Goal: Check status: Check status

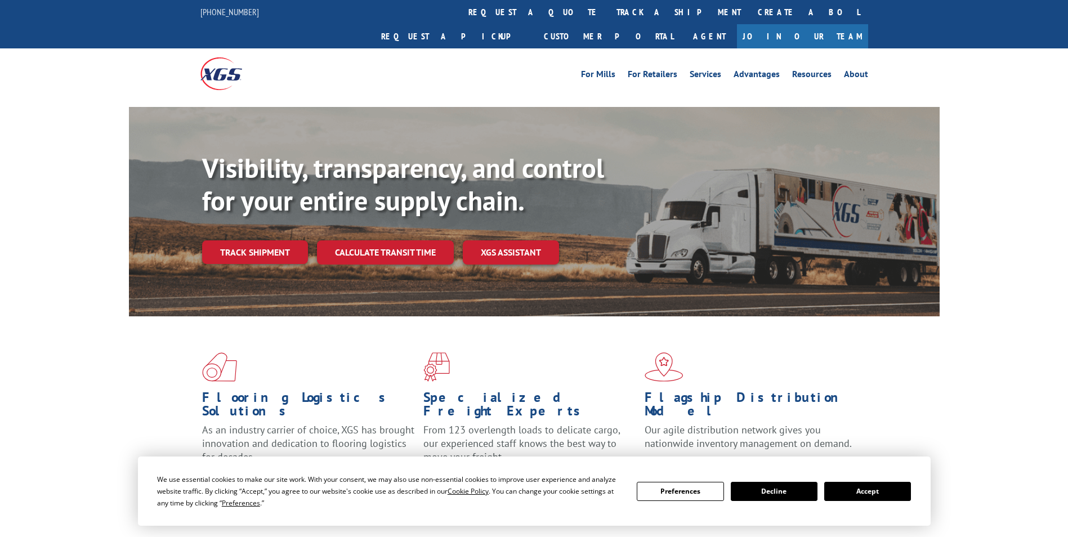
click at [253, 244] on div "Visibility, transparency, and control for your entire supply chain. Track shipm…" at bounding box center [570, 230] width 737 height 157
click at [252, 240] on link "Track shipment" at bounding box center [255, 252] width 106 height 24
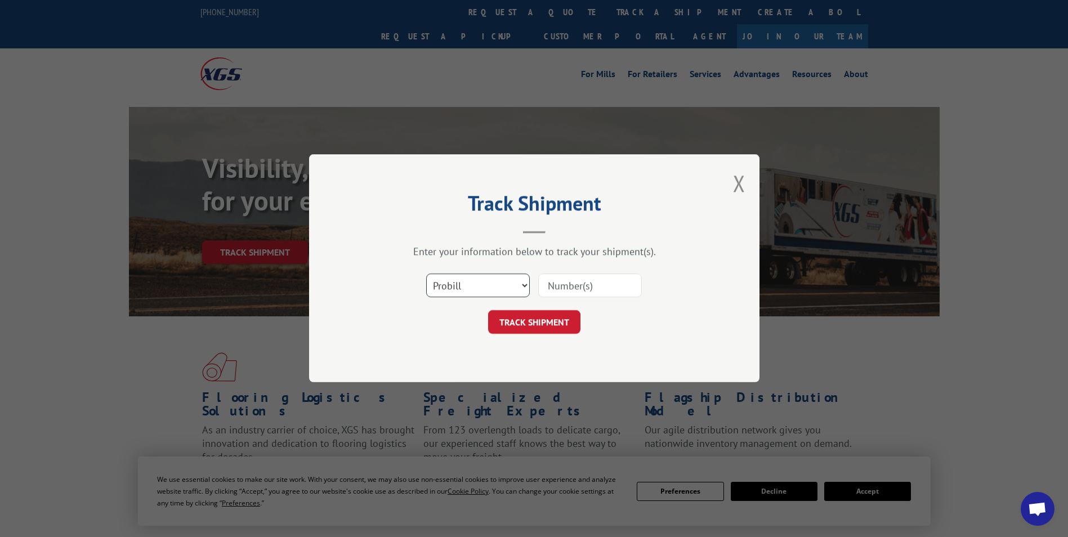
click at [489, 287] on select "Select category... Probill BOL PO" at bounding box center [478, 286] width 104 height 24
select select "po"
click at [426, 274] on select "Select category... Probill BOL PO" at bounding box center [478, 286] width 104 height 24
click at [554, 281] on input at bounding box center [590, 286] width 104 height 24
type input "43541946"
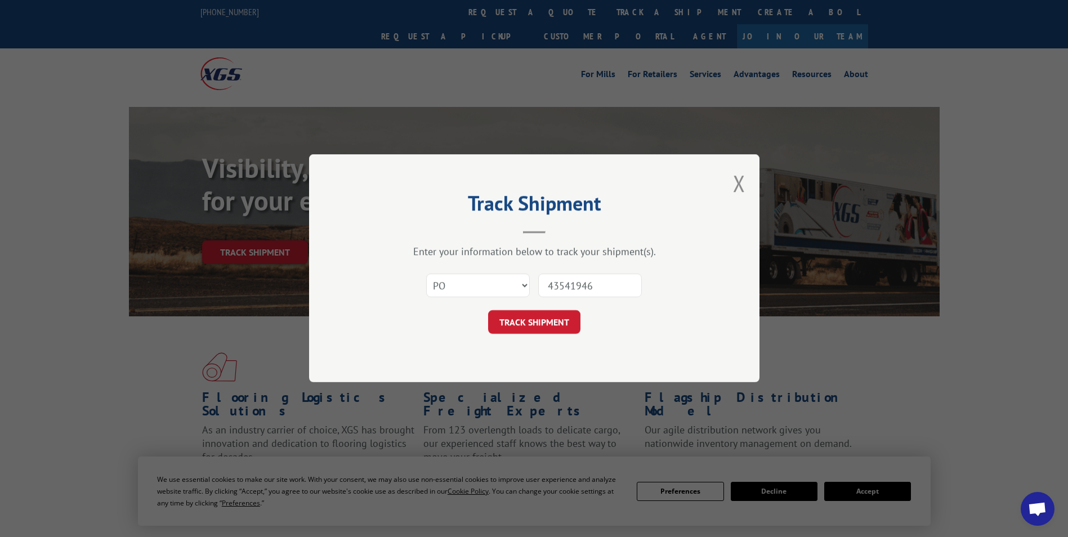
click button "TRACK SHIPMENT" at bounding box center [534, 323] width 92 height 24
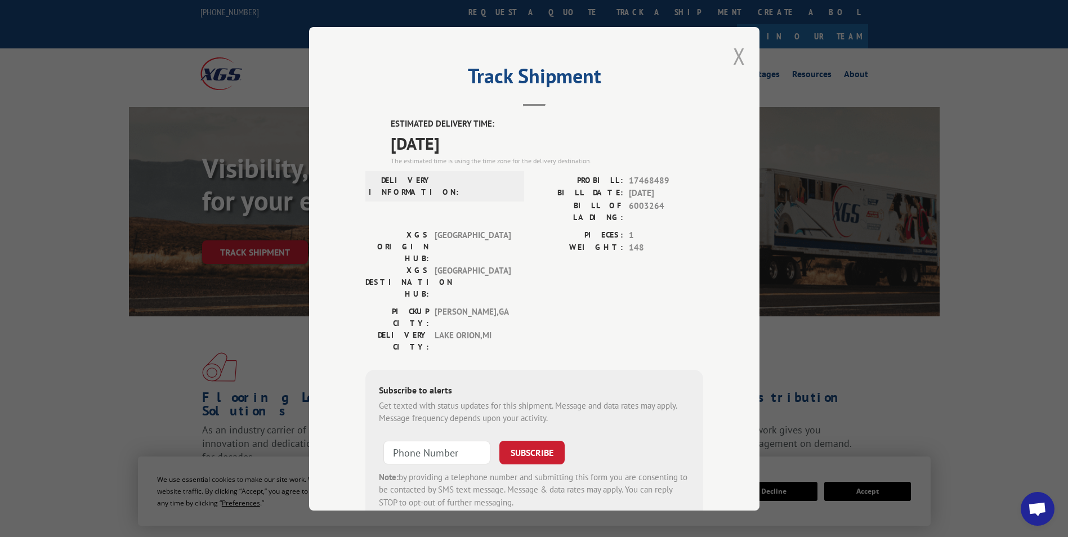
click at [733, 57] on button "Close modal" at bounding box center [739, 56] width 12 height 30
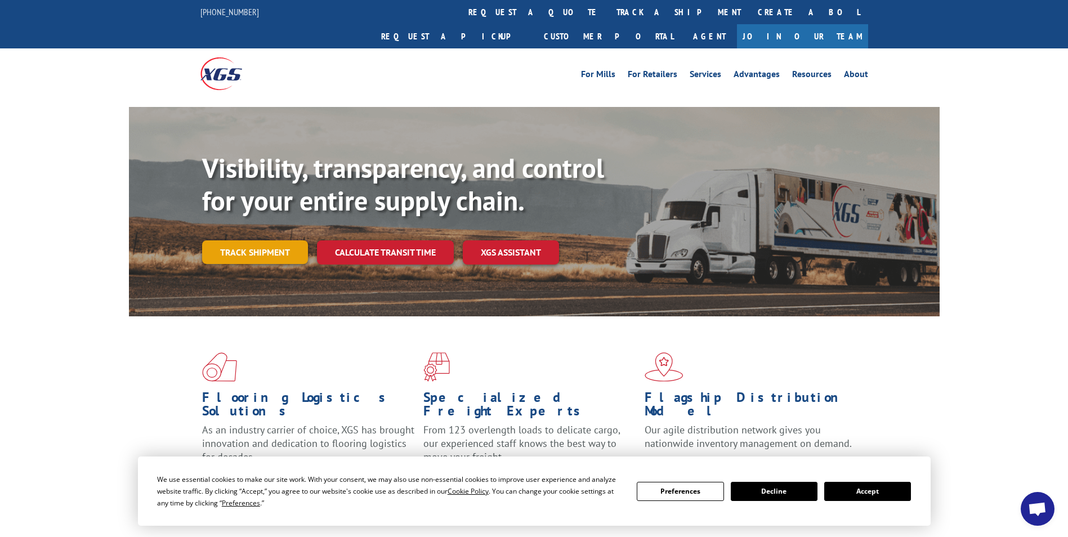
click at [252, 240] on link "Track shipment" at bounding box center [255, 252] width 106 height 24
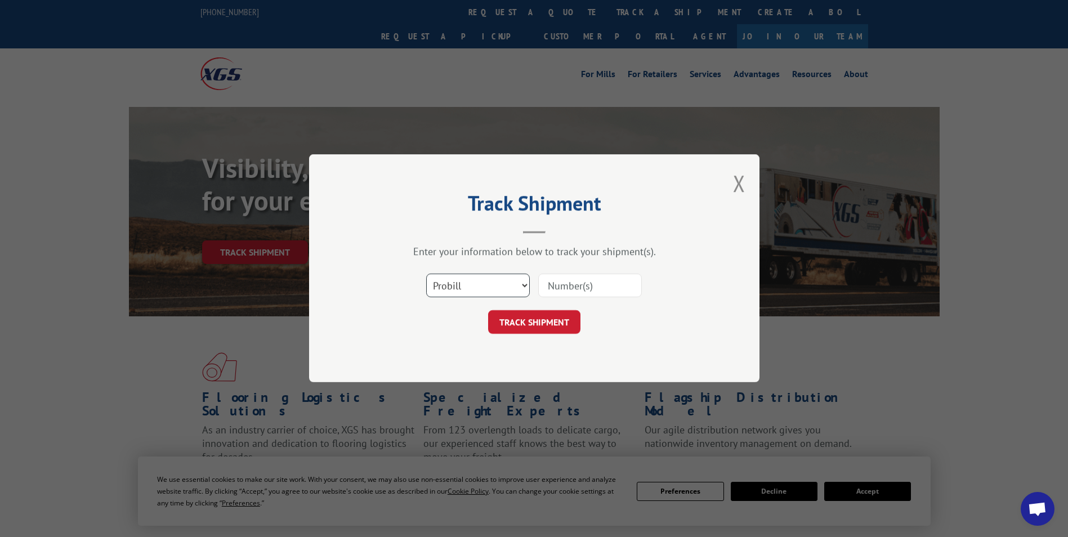
drag, startPoint x: 494, startPoint y: 289, endPoint x: 485, endPoint y: 298, distance: 12.8
click at [494, 289] on select "Select category... Probill BOL PO" at bounding box center [478, 286] width 104 height 24
select select "po"
click at [426, 274] on select "Select category... Probill BOL PO" at bounding box center [478, 286] width 104 height 24
click at [558, 287] on input at bounding box center [590, 286] width 104 height 24
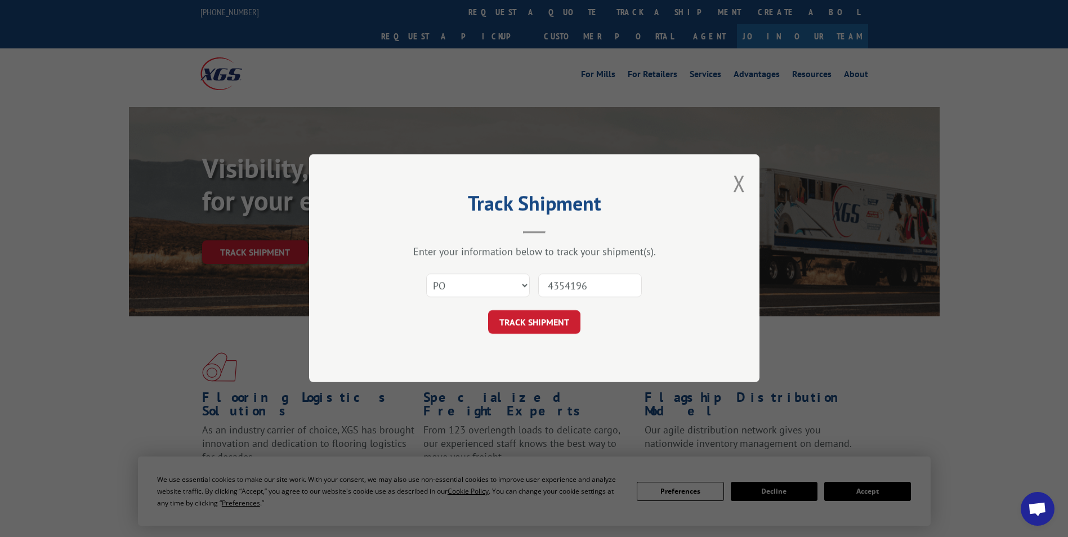
click at [580, 282] on input "4354196" at bounding box center [590, 286] width 104 height 24
type input "43541946"
click at [554, 320] on button "TRACK SHIPMENT" at bounding box center [534, 323] width 92 height 24
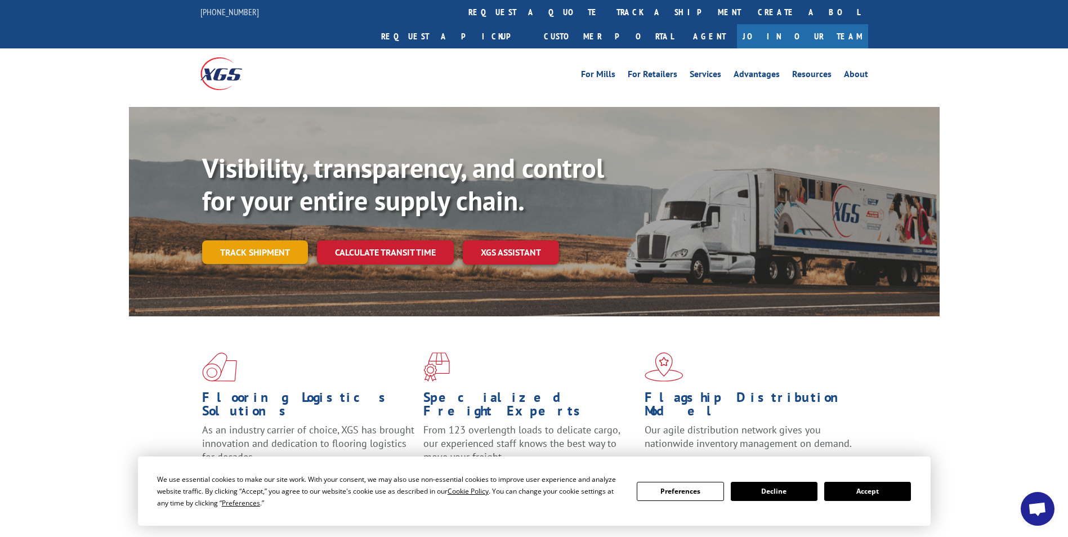
click at [261, 240] on link "Track shipment" at bounding box center [255, 252] width 106 height 24
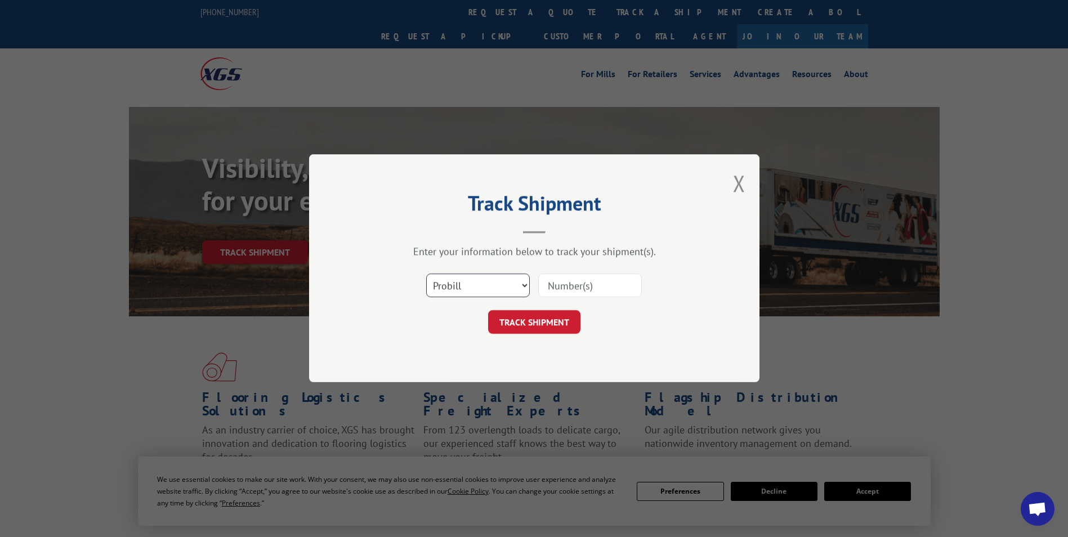
click at [452, 287] on select "Select category... Probill BOL PO" at bounding box center [478, 286] width 104 height 24
select select "po"
click at [426, 274] on select "Select category... Probill BOL PO" at bounding box center [478, 286] width 104 height 24
click at [572, 283] on input at bounding box center [590, 286] width 104 height 24
type input "4354196"
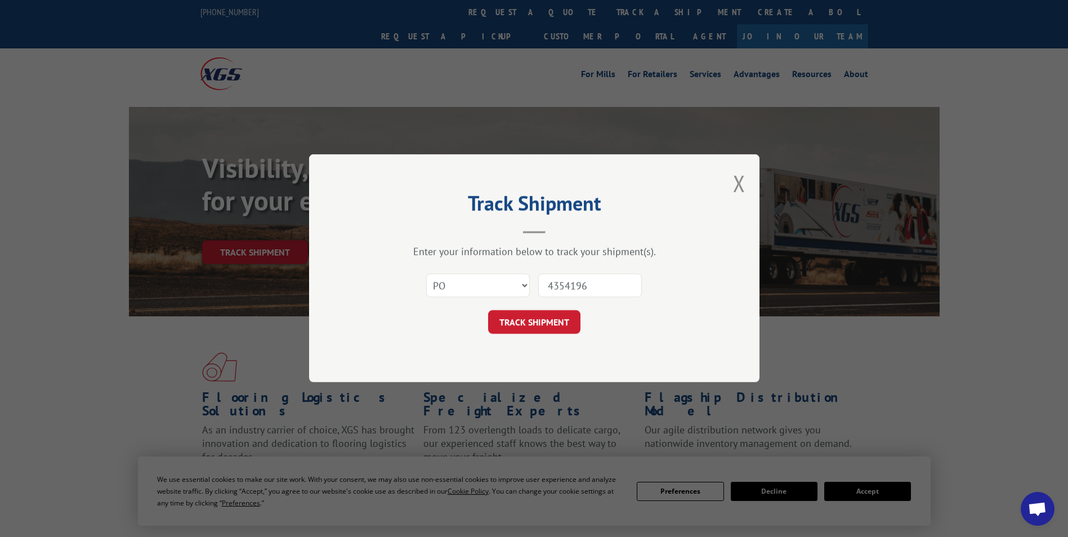
click at [488, 311] on button "TRACK SHIPMENT" at bounding box center [534, 323] width 92 height 24
